Goal: Navigation & Orientation: Find specific page/section

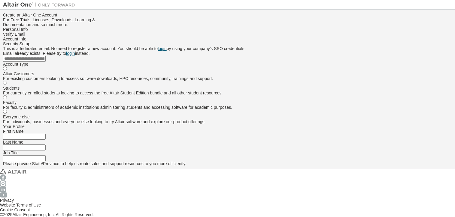
drag, startPoint x: 0, startPoint y: 0, endPoint x: 195, endPoint y: 94, distance: 216.7
click at [46, 62] on input "email" at bounding box center [24, 59] width 43 height 6
type input "**********"
click at [75, 56] on link "login" at bounding box center [70, 53] width 9 height 5
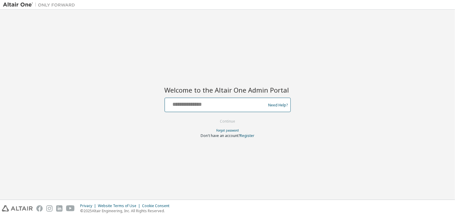
click at [208, 104] on input "text" at bounding box center [216, 103] width 98 height 9
type input "**********"
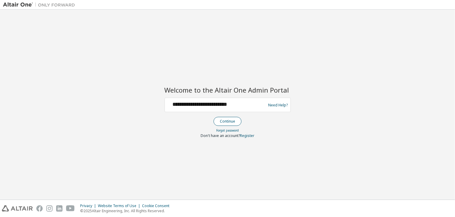
click at [237, 123] on button "Continue" at bounding box center [227, 121] width 28 height 9
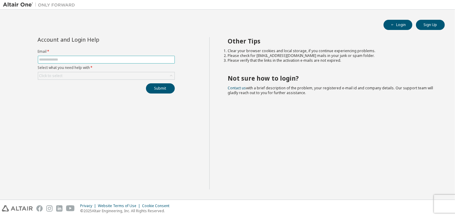
click at [83, 57] on span at bounding box center [106, 60] width 137 height 8
click at [79, 59] on input "text" at bounding box center [106, 59] width 134 height 5
type input "**********"
click at [76, 75] on div "Click to select" at bounding box center [106, 75] width 136 height 7
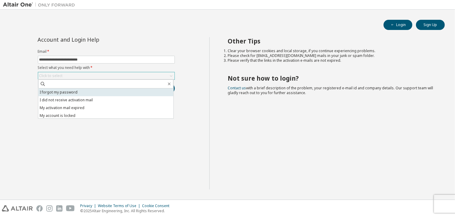
click at [64, 92] on li "I forgot my password" at bounding box center [105, 93] width 135 height 8
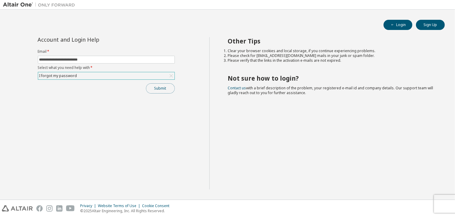
click at [163, 84] on button "Submit" at bounding box center [160, 88] width 29 height 10
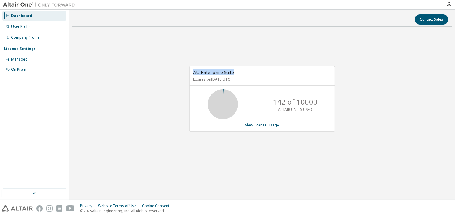
drag, startPoint x: 193, startPoint y: 71, endPoint x: 233, endPoint y: 71, distance: 39.9
click at [233, 71] on span "AU Enterprise Suite" at bounding box center [213, 72] width 41 height 6
click at [20, 37] on div "Company Profile" at bounding box center [25, 37] width 29 height 5
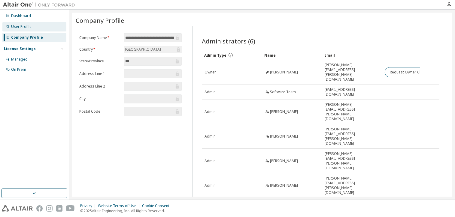
click at [22, 23] on div "User Profile" at bounding box center [34, 27] width 64 height 10
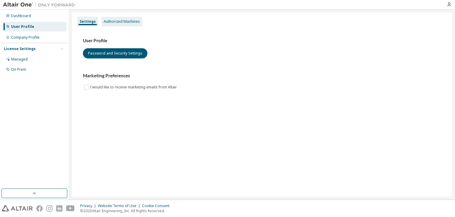
click at [121, 20] on div "Authorized Machines" at bounding box center [122, 21] width 36 height 5
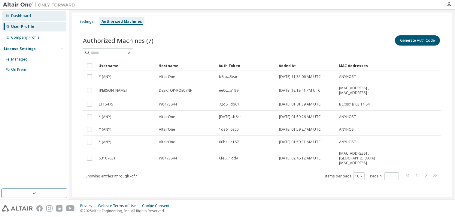
click at [26, 16] on div "Dashboard" at bounding box center [21, 16] width 20 height 5
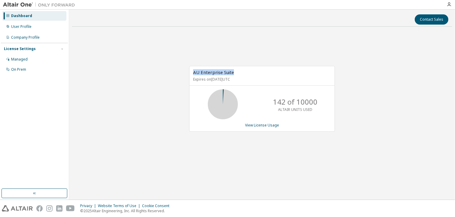
drag, startPoint x: 194, startPoint y: 73, endPoint x: 238, endPoint y: 74, distance: 44.8
click at [238, 74] on div "AU Enterprise Suite Expires on September 1, 2026 UTC" at bounding box center [261, 76] width 145 height 20
drag, startPoint x: 238, startPoint y: 74, endPoint x: 278, endPoint y: 71, distance: 39.4
click at [278, 71] on div "AU Enterprise Suite Expires on September 1, 2026 UTC" at bounding box center [261, 76] width 145 height 20
click at [264, 72] on div "AU Enterprise Suite Expires on September 1, 2026 UTC" at bounding box center [261, 76] width 145 height 20
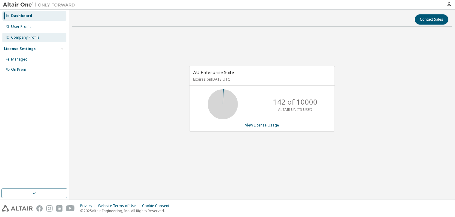
click at [24, 34] on div "Company Profile" at bounding box center [34, 38] width 64 height 10
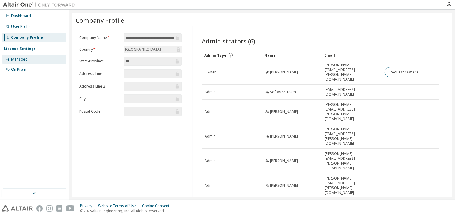
click at [15, 62] on div "Managed" at bounding box center [34, 60] width 64 height 10
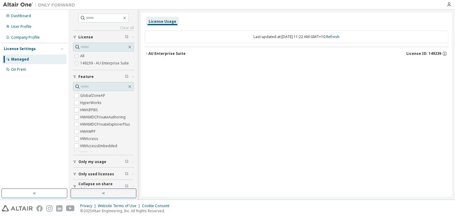
click at [164, 53] on div "AU Enterprise Suite" at bounding box center [166, 53] width 37 height 5
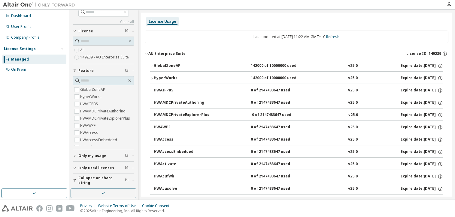
scroll to position [6, 0]
click at [20, 69] on div "On Prem" at bounding box center [18, 69] width 15 height 5
